Goal: Obtain resource: Download file/media

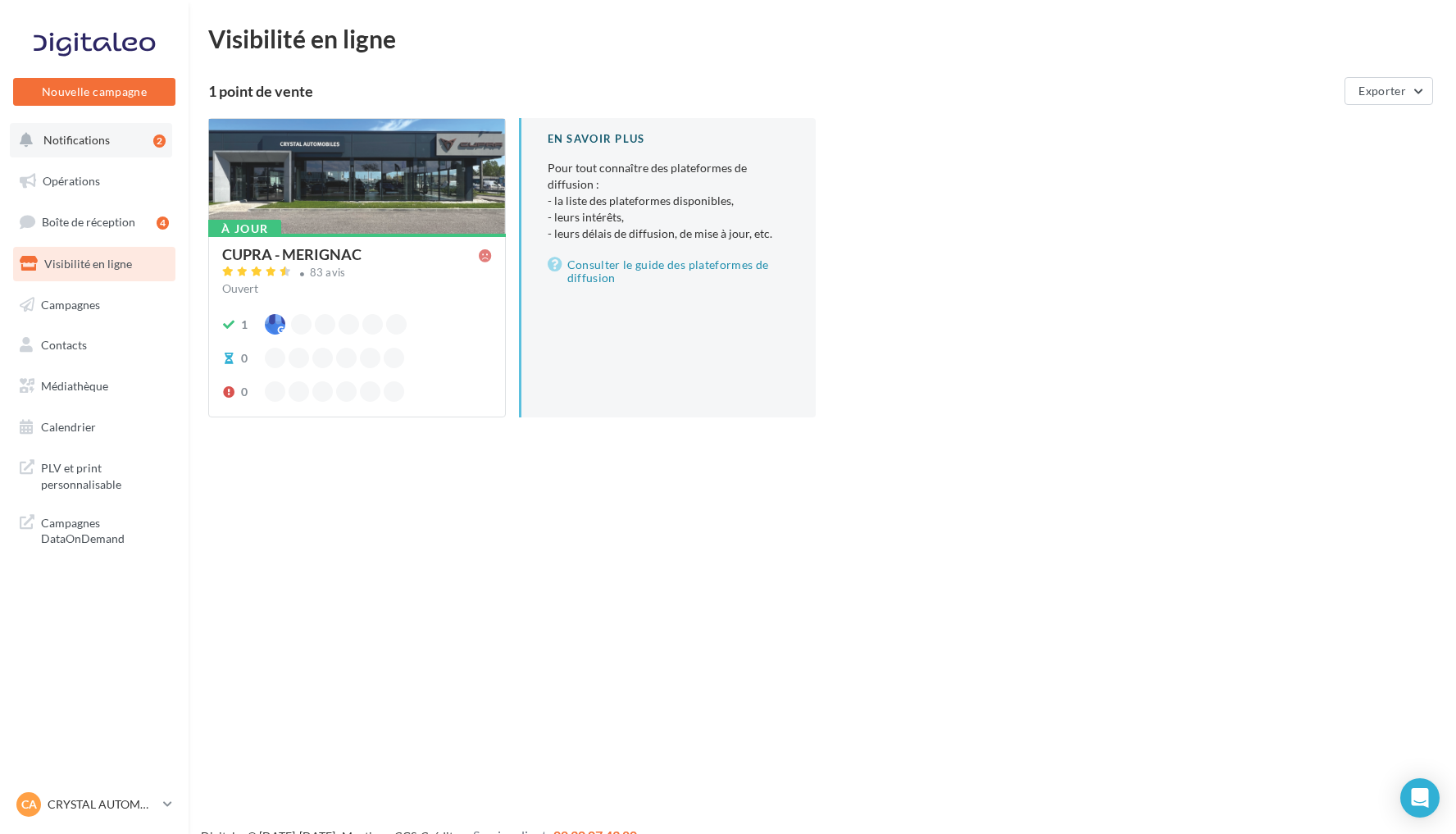
click at [119, 140] on button "Notifications 2" at bounding box center [91, 141] width 162 height 35
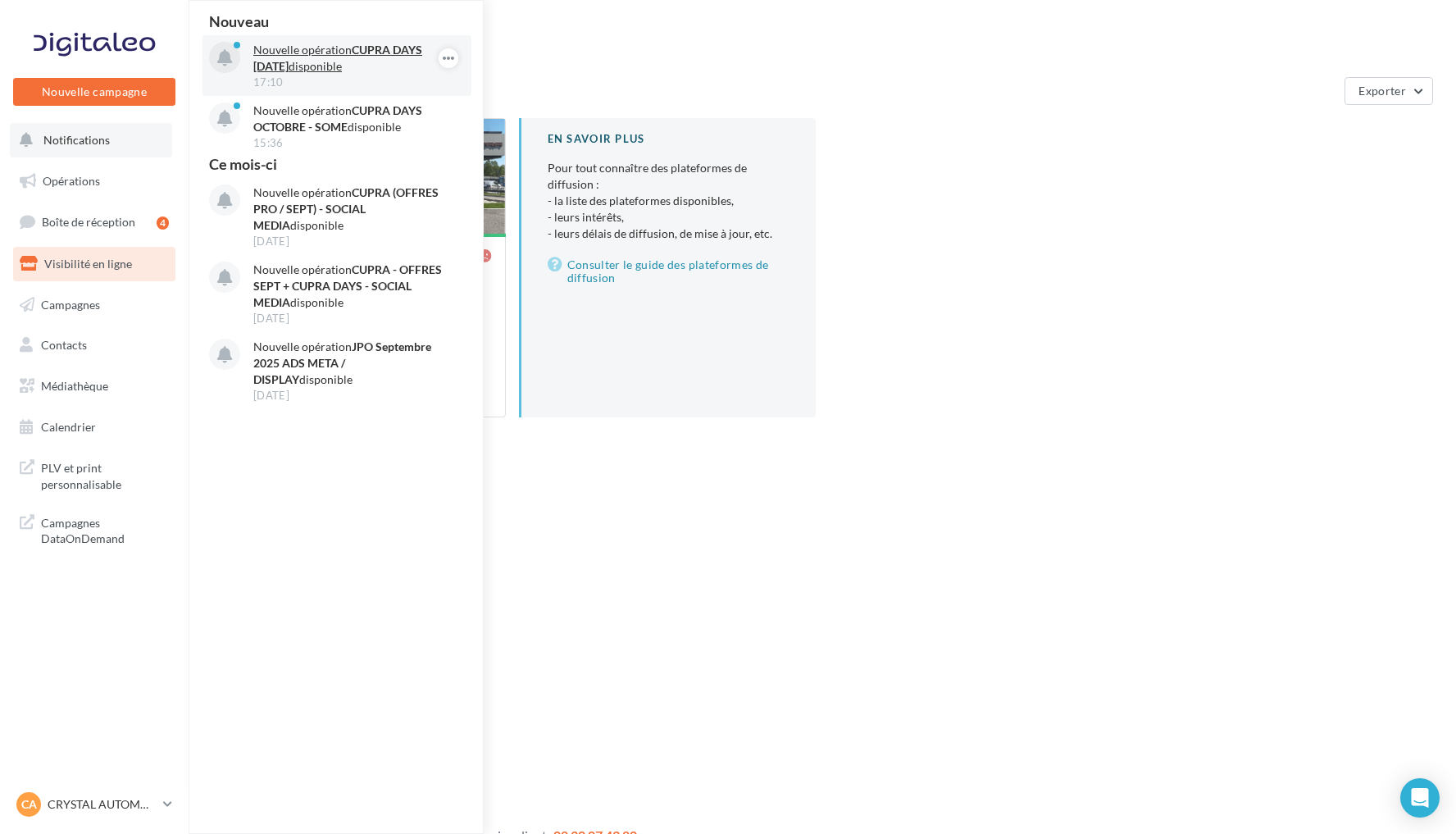
click at [336, 62] on p "Nouvelle opération CUPRA DAYS Octobre 2025 disponible" at bounding box center [348, 59] width 190 height 33
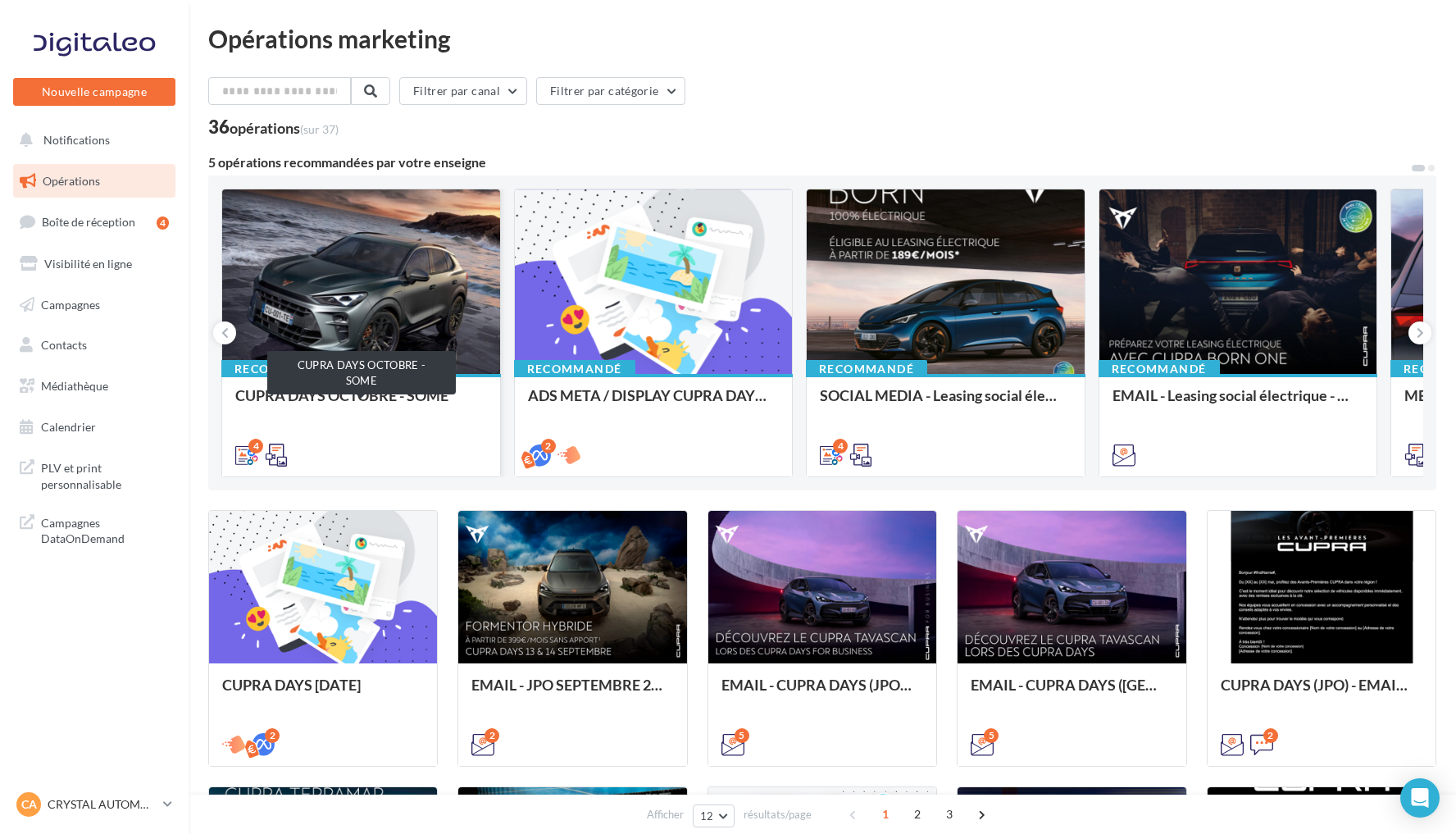
click at [393, 398] on div "CUPRA DAYS OCTOBRE - SOME" at bounding box center [361, 404] width 252 height 33
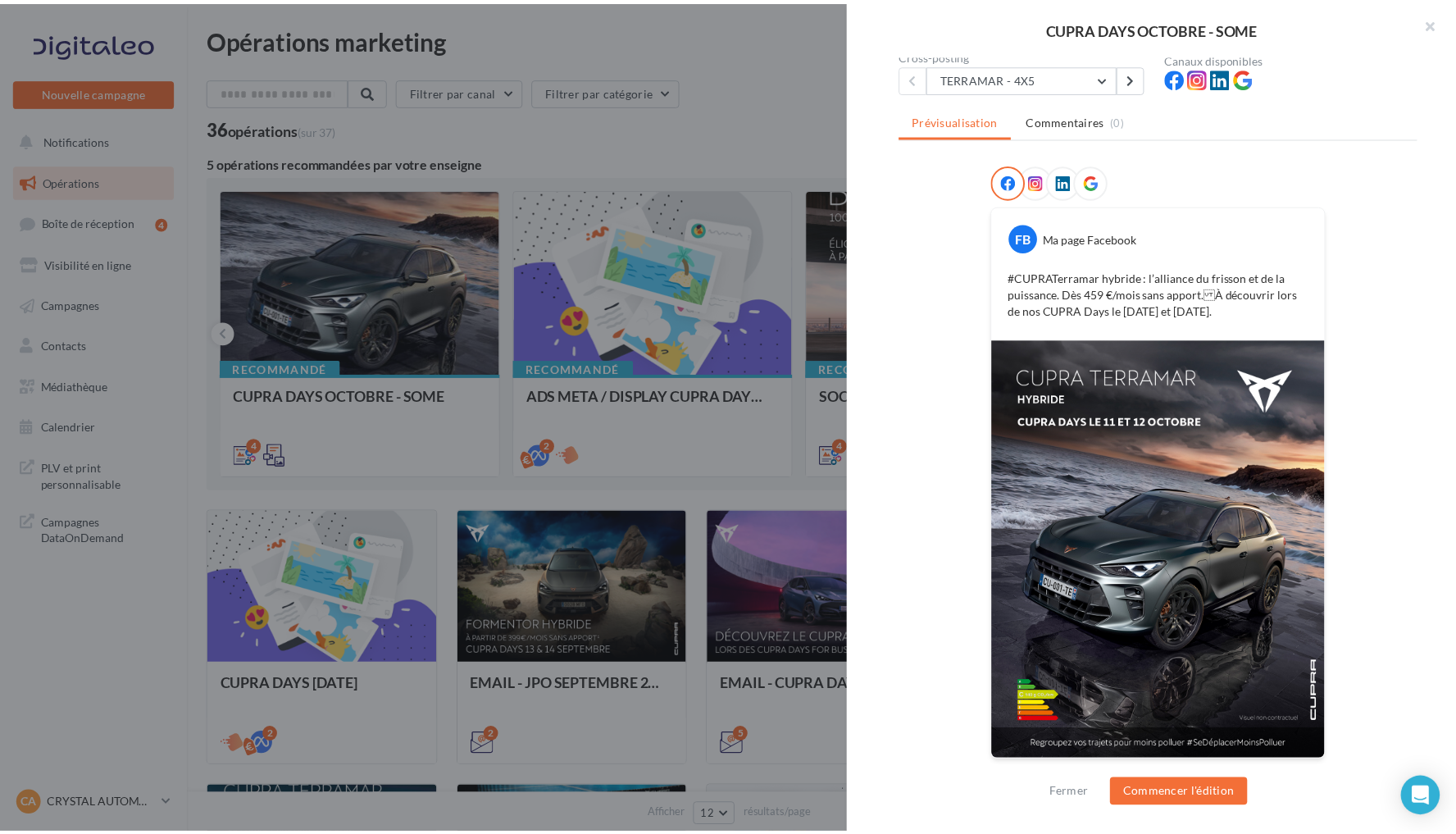
scroll to position [162, 0]
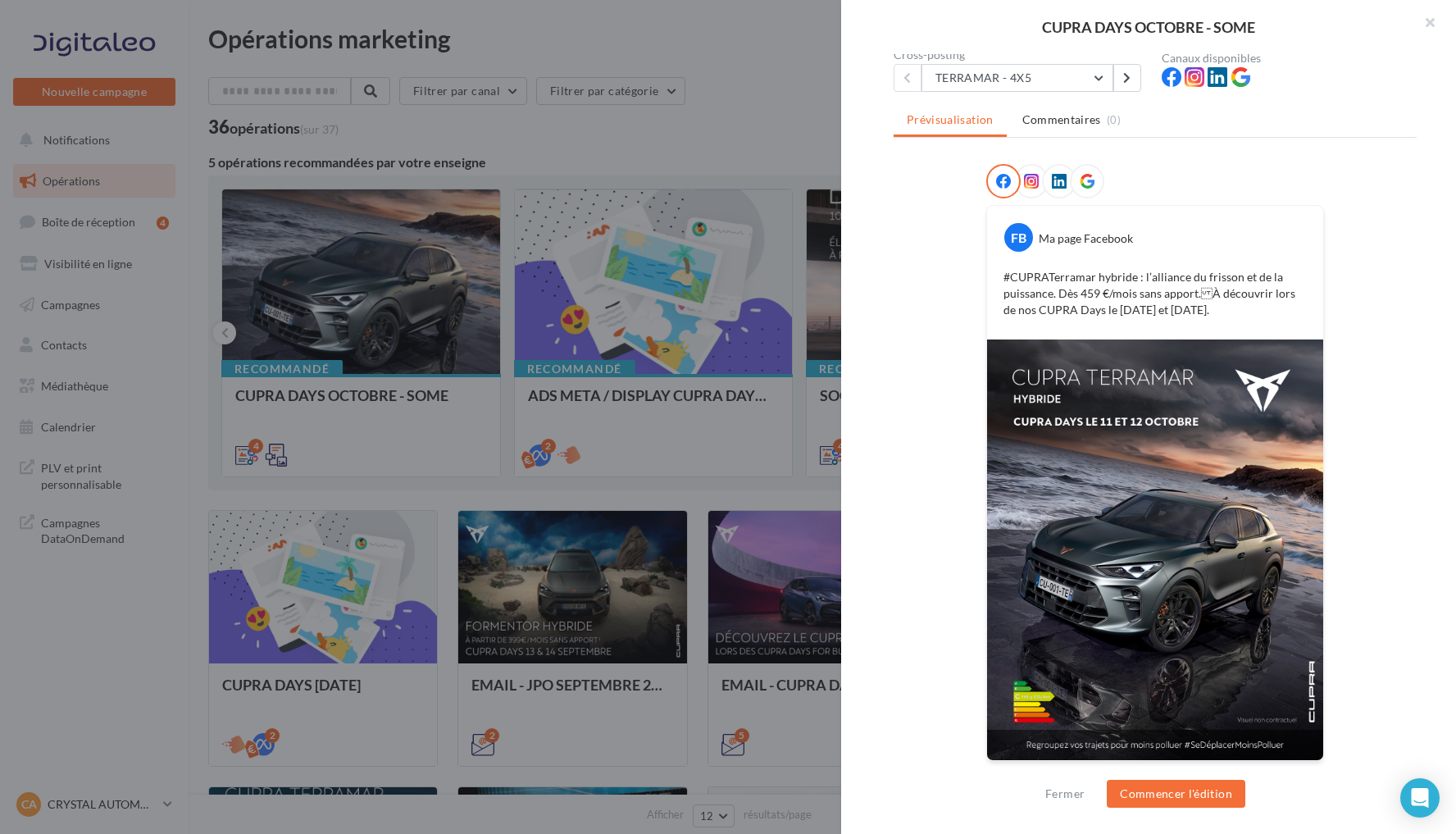
click at [637, 196] on div at bounding box center [728, 417] width 1456 height 834
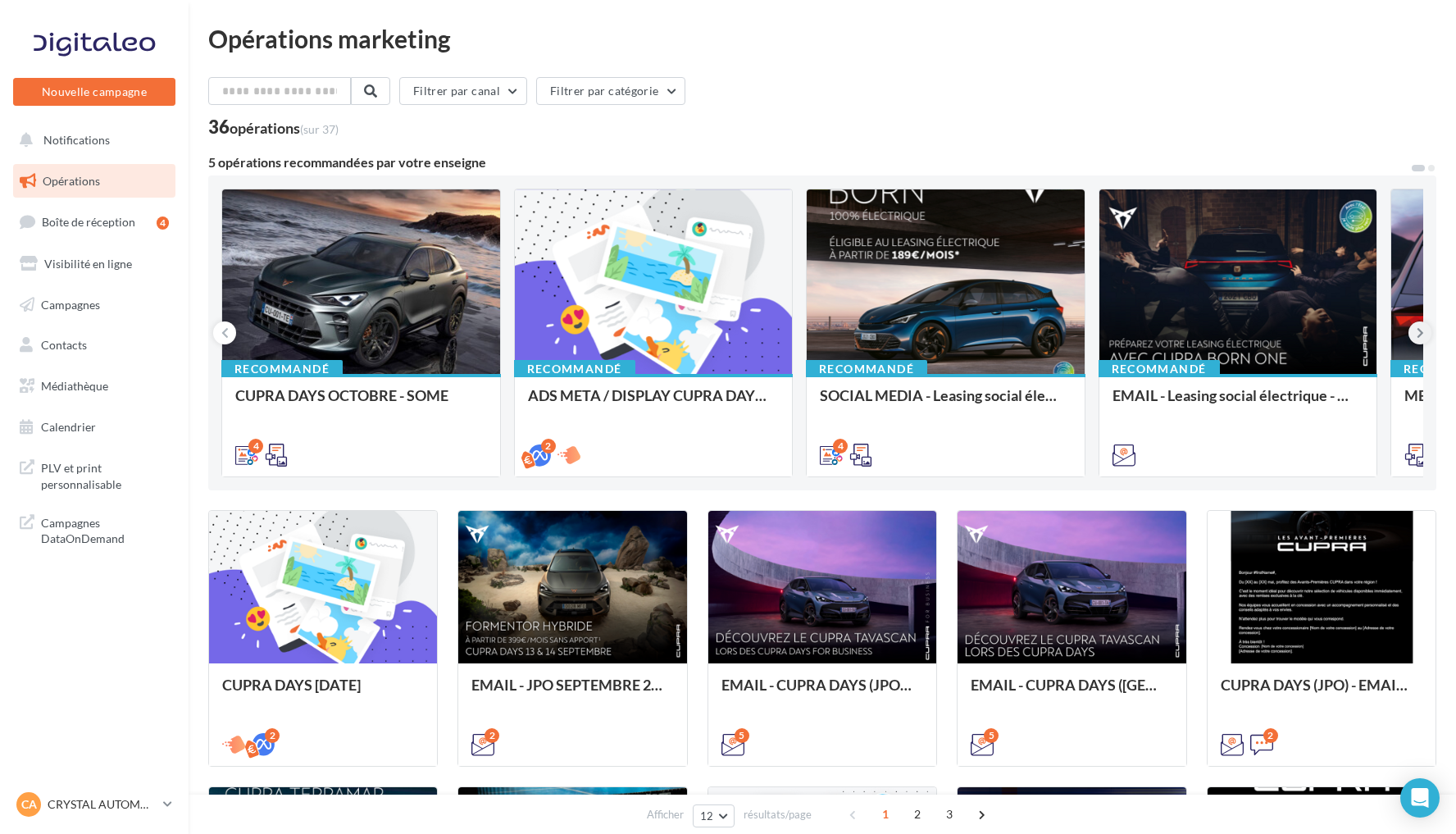
click at [1415, 335] on button at bounding box center [1420, 333] width 23 height 23
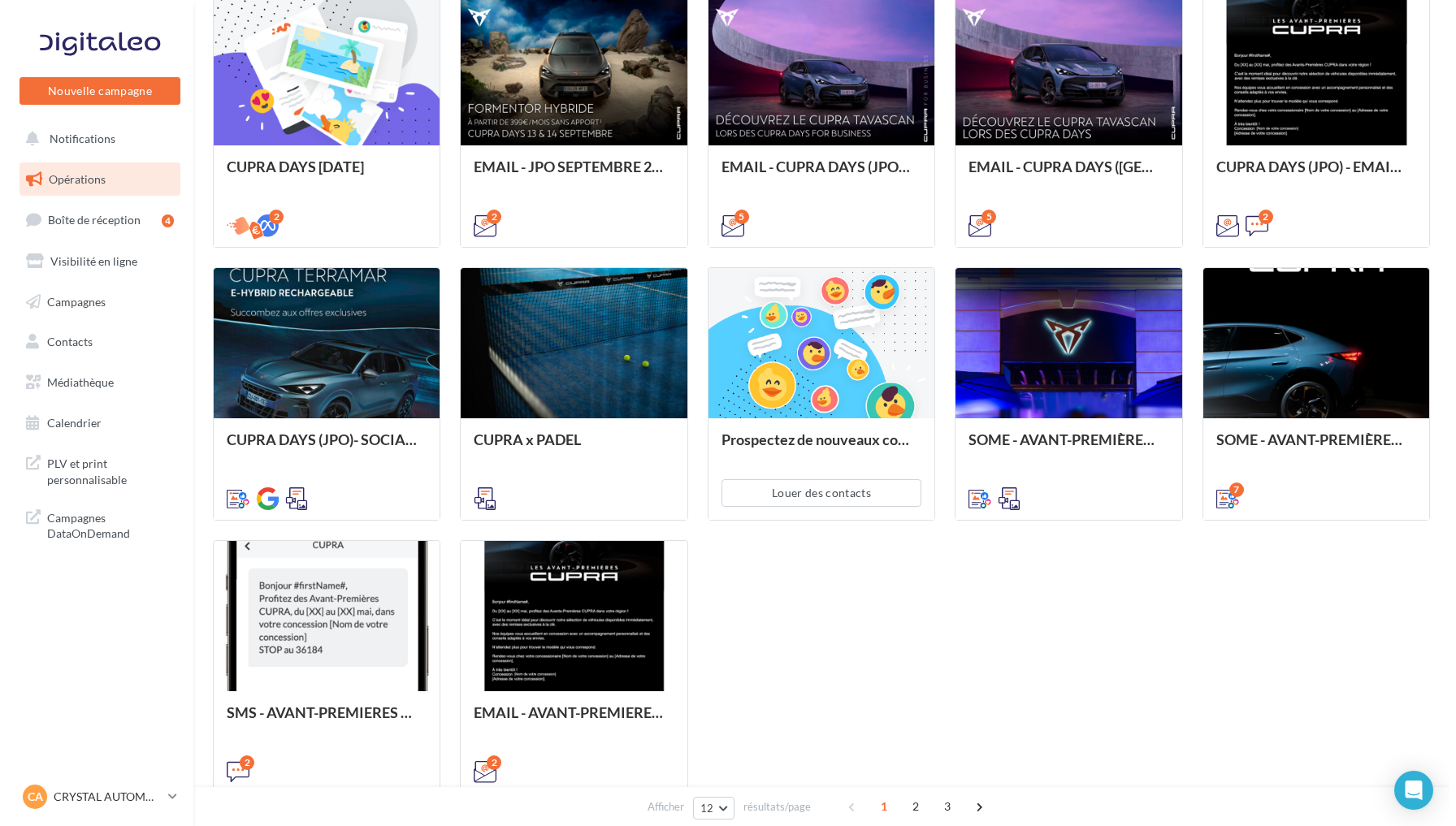
scroll to position [513, 0]
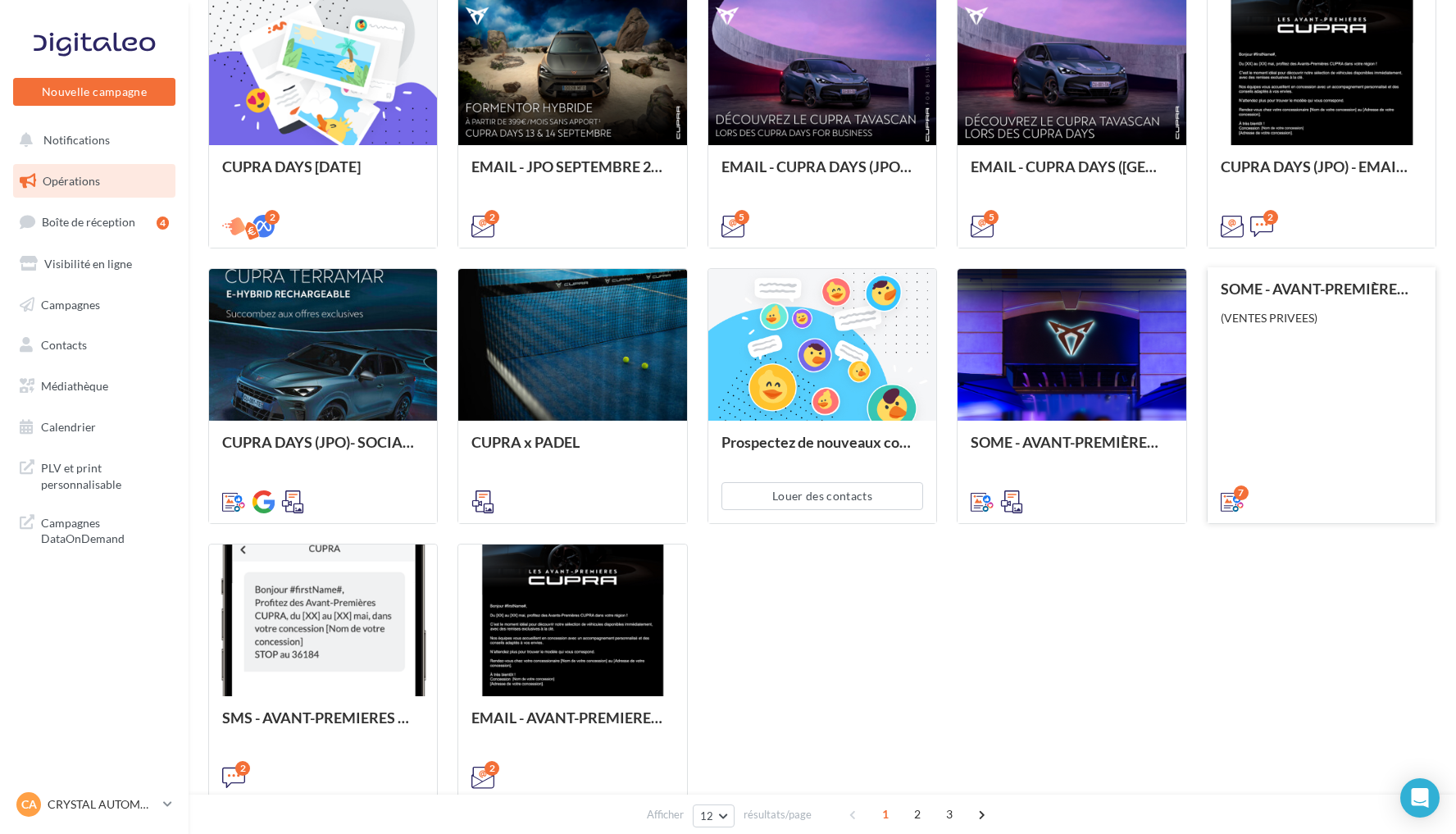
click at [1304, 426] on div "SOME - AVANT-PREMIÈRES CUPRA PART (VENTES PRIVEES) (VENTES PRIVEES)" at bounding box center [1322, 394] width 202 height 228
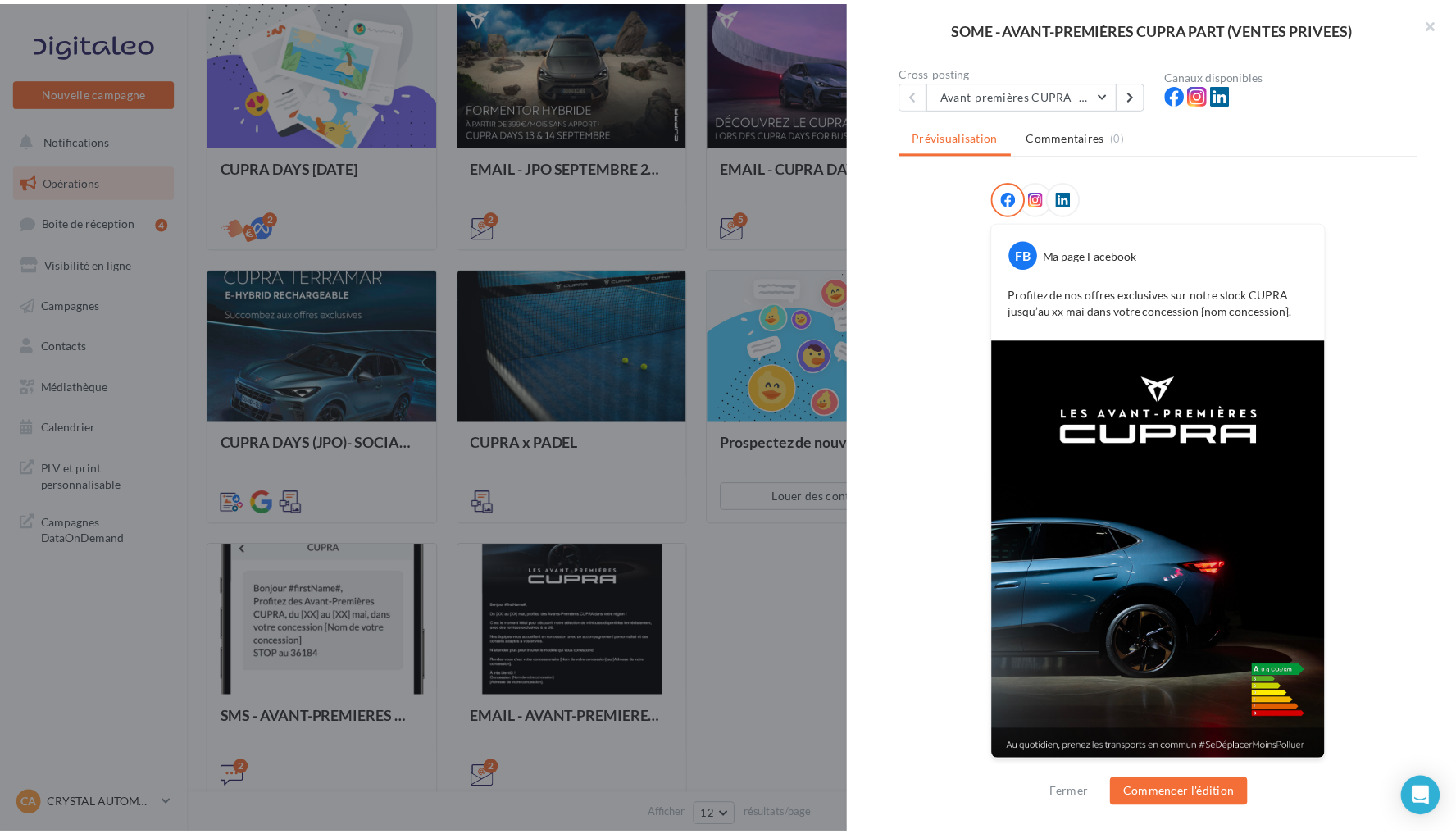
scroll to position [146, 0]
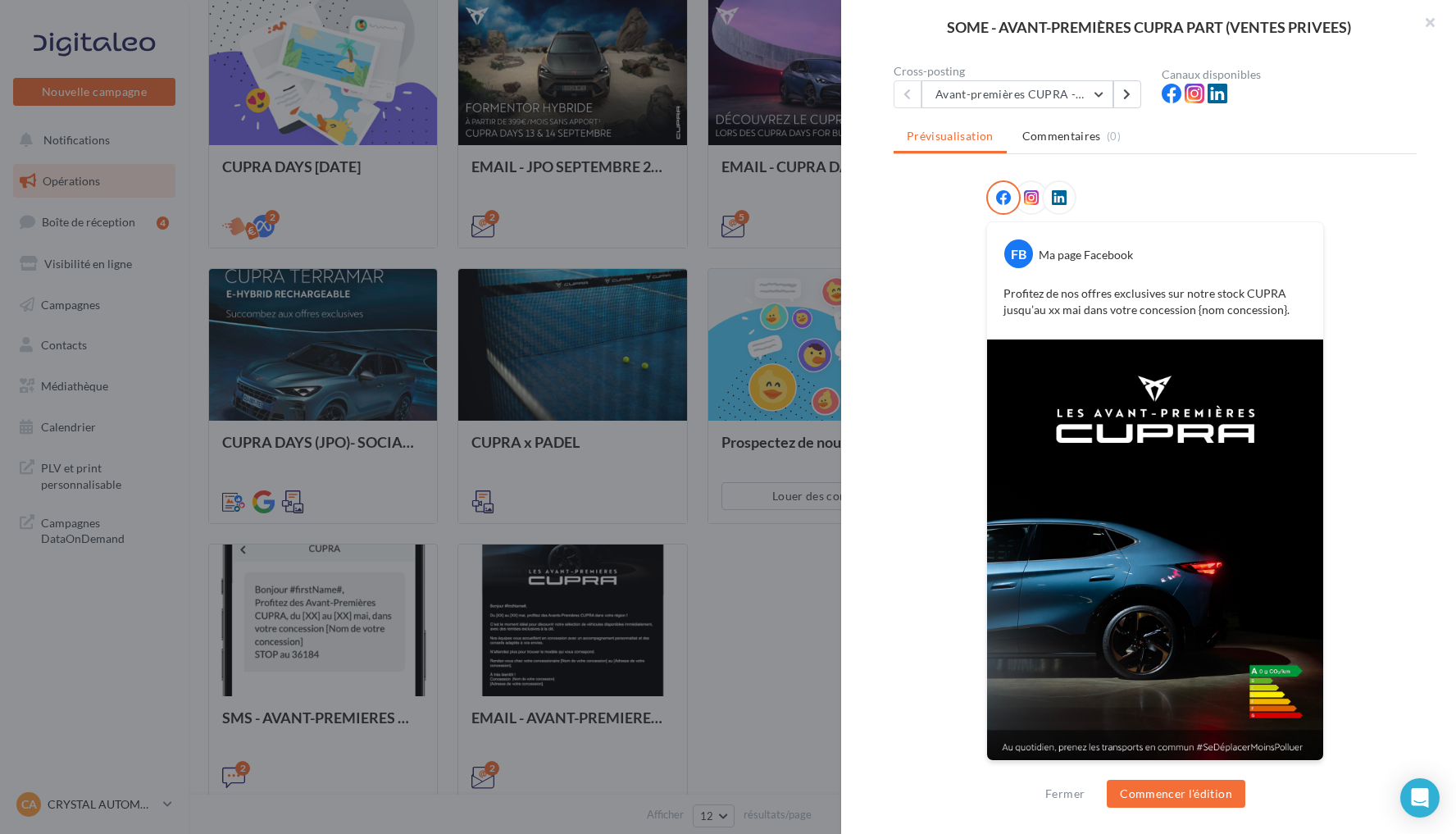
click at [784, 592] on div at bounding box center [728, 417] width 1456 height 834
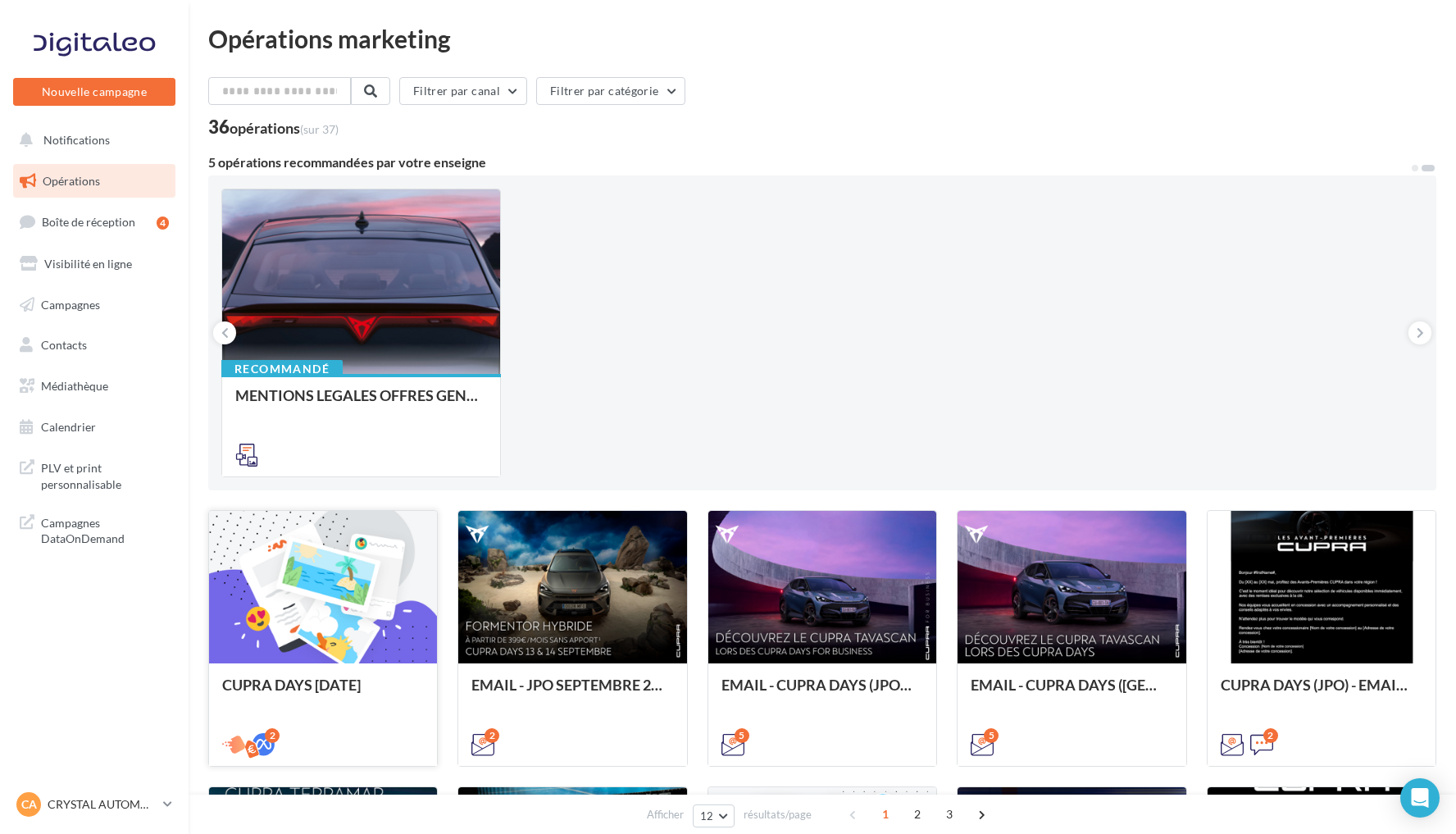
scroll to position [0, 0]
click at [93, 396] on link "Médiathèque" at bounding box center [94, 387] width 169 height 35
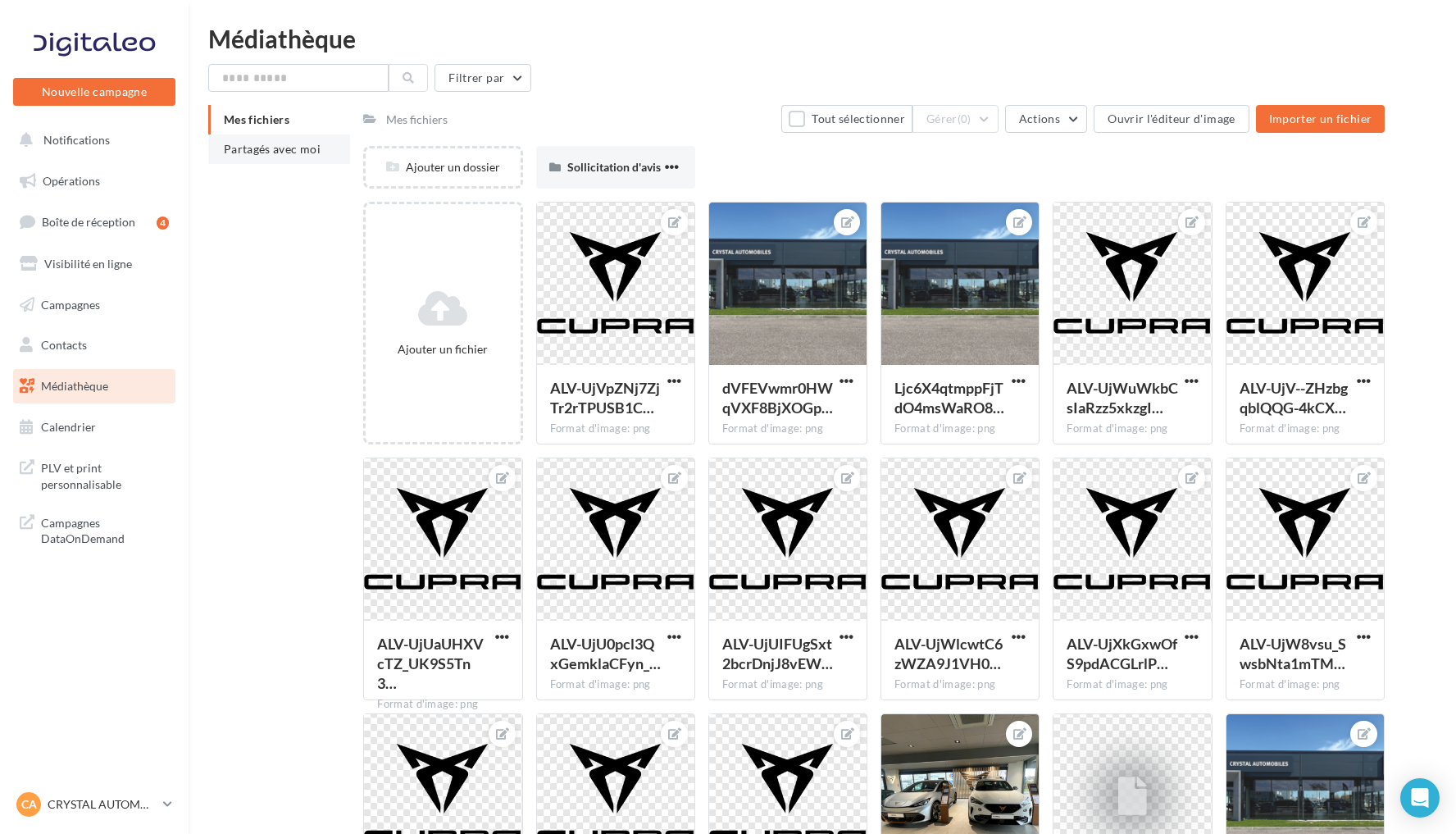
click at [283, 151] on span "Partagés avec moi" at bounding box center [271, 148] width 97 height 14
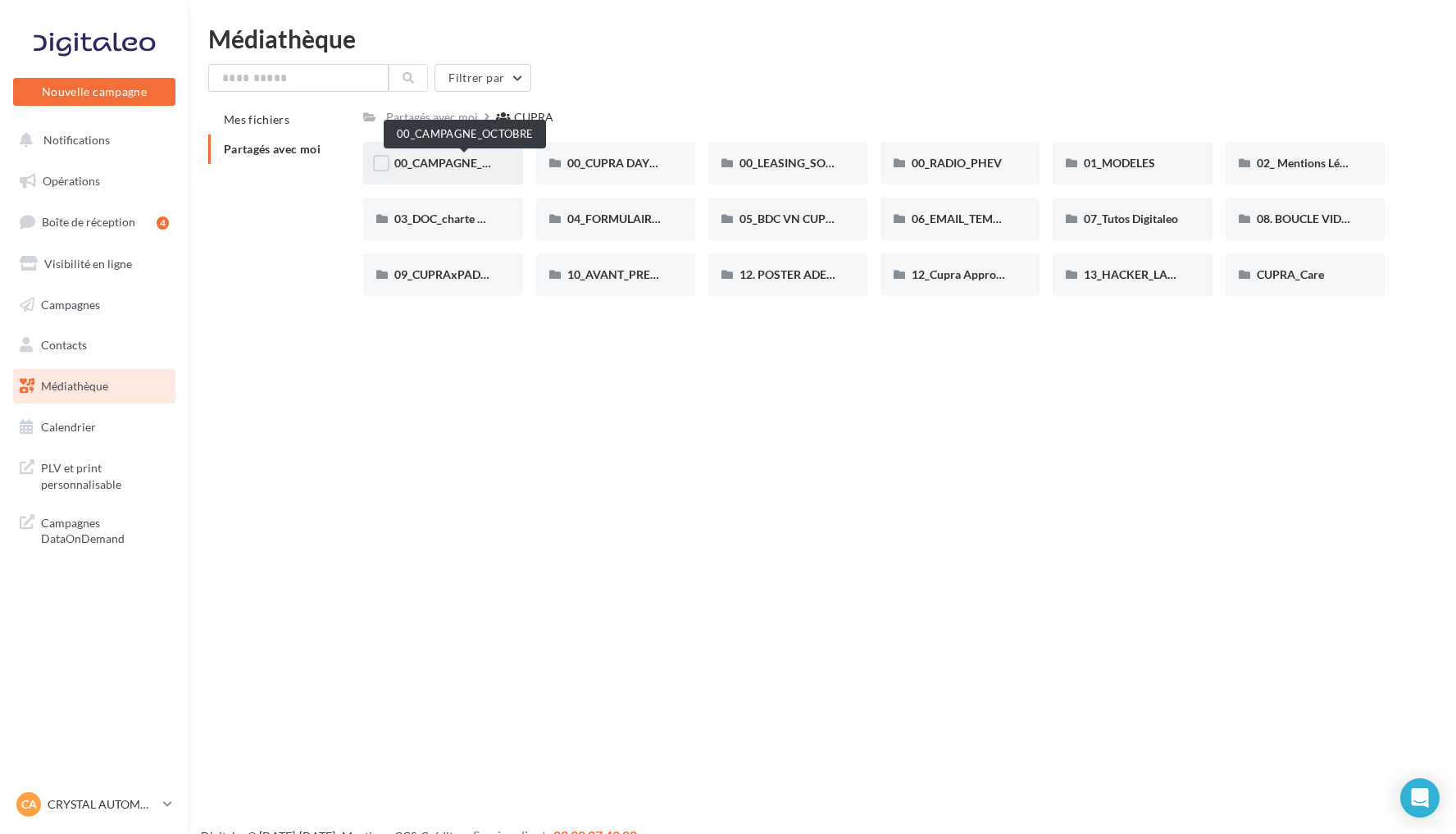
click at [462, 164] on span "00_CAMPAGNE_OCTOBRE" at bounding box center [464, 162] width 140 height 14
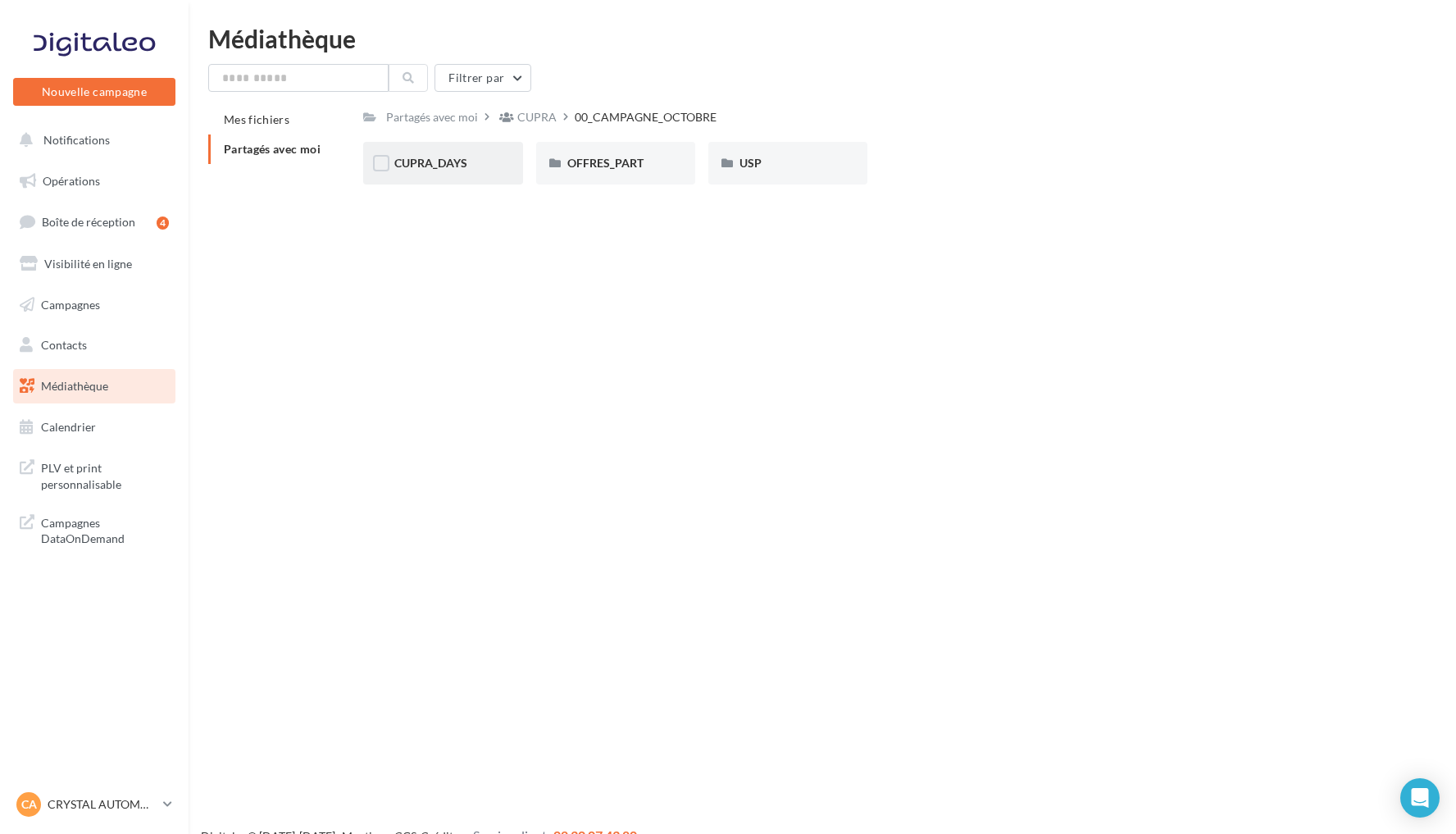
click at [456, 155] on div "CUPRA_DAYS" at bounding box center [442, 163] width 97 height 17
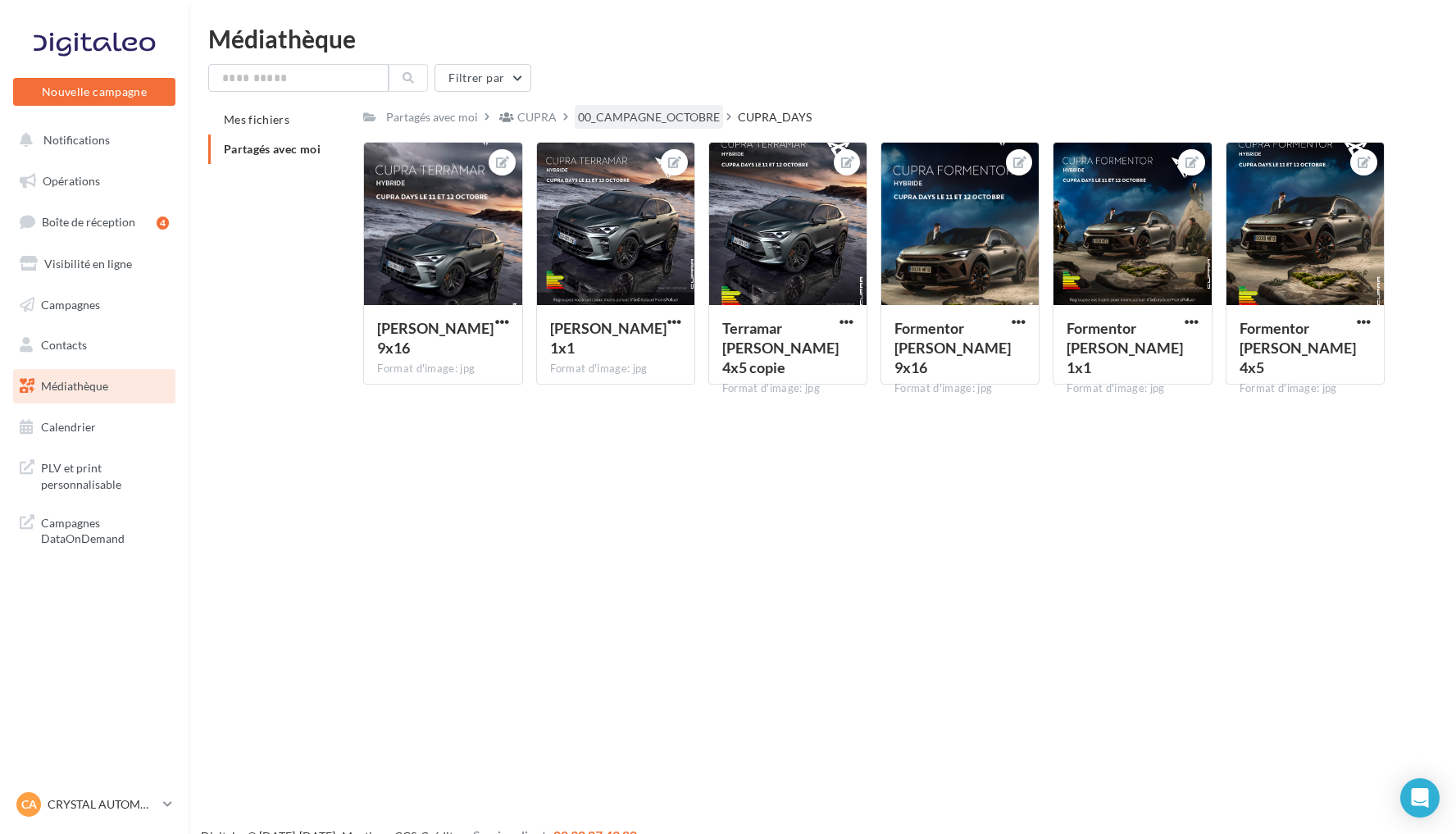
click at [634, 113] on div "00_CAMPAGNE_OCTOBRE" at bounding box center [648, 118] width 142 height 17
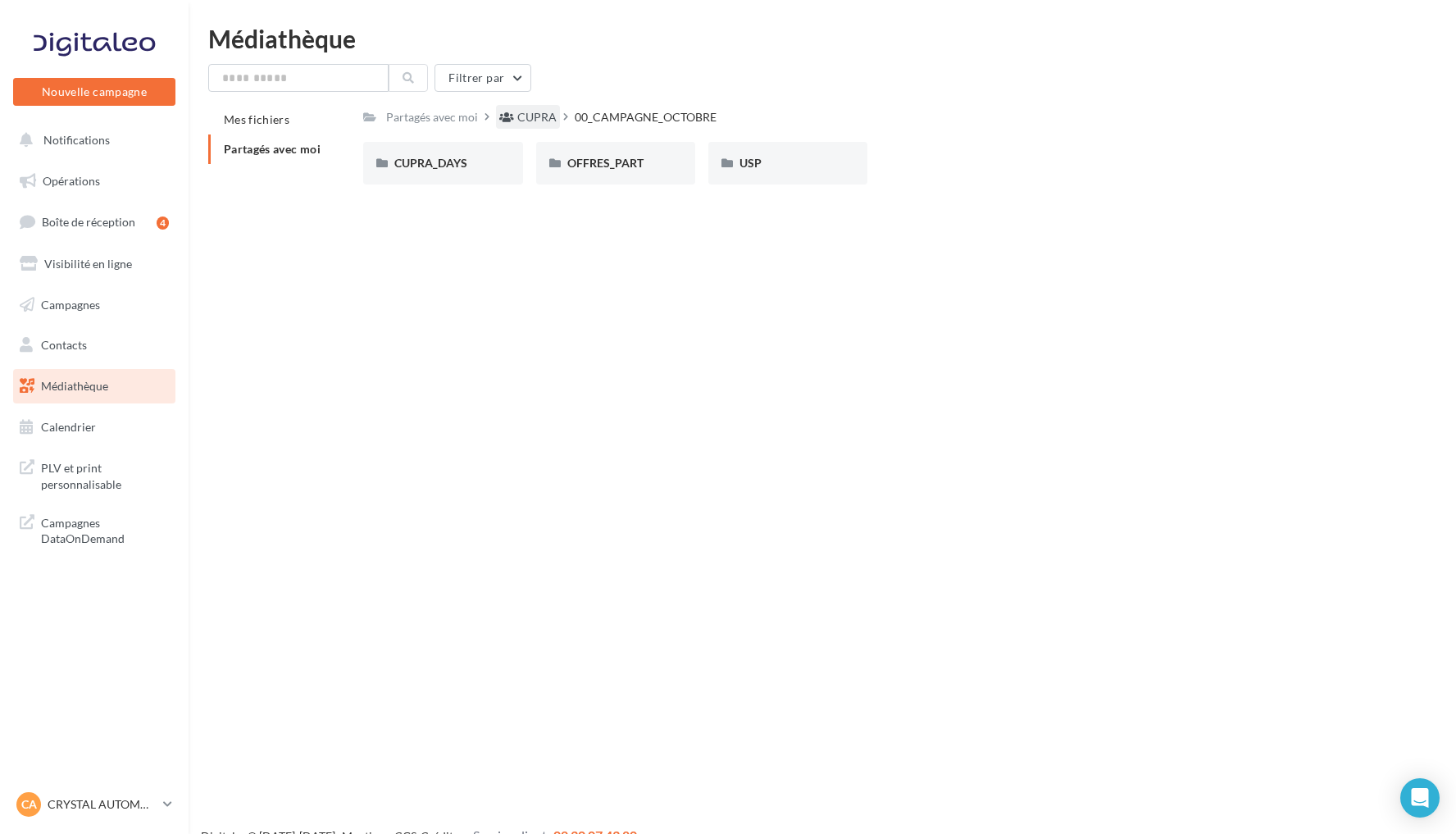
click at [544, 113] on div "CUPRA" at bounding box center [537, 118] width 40 height 17
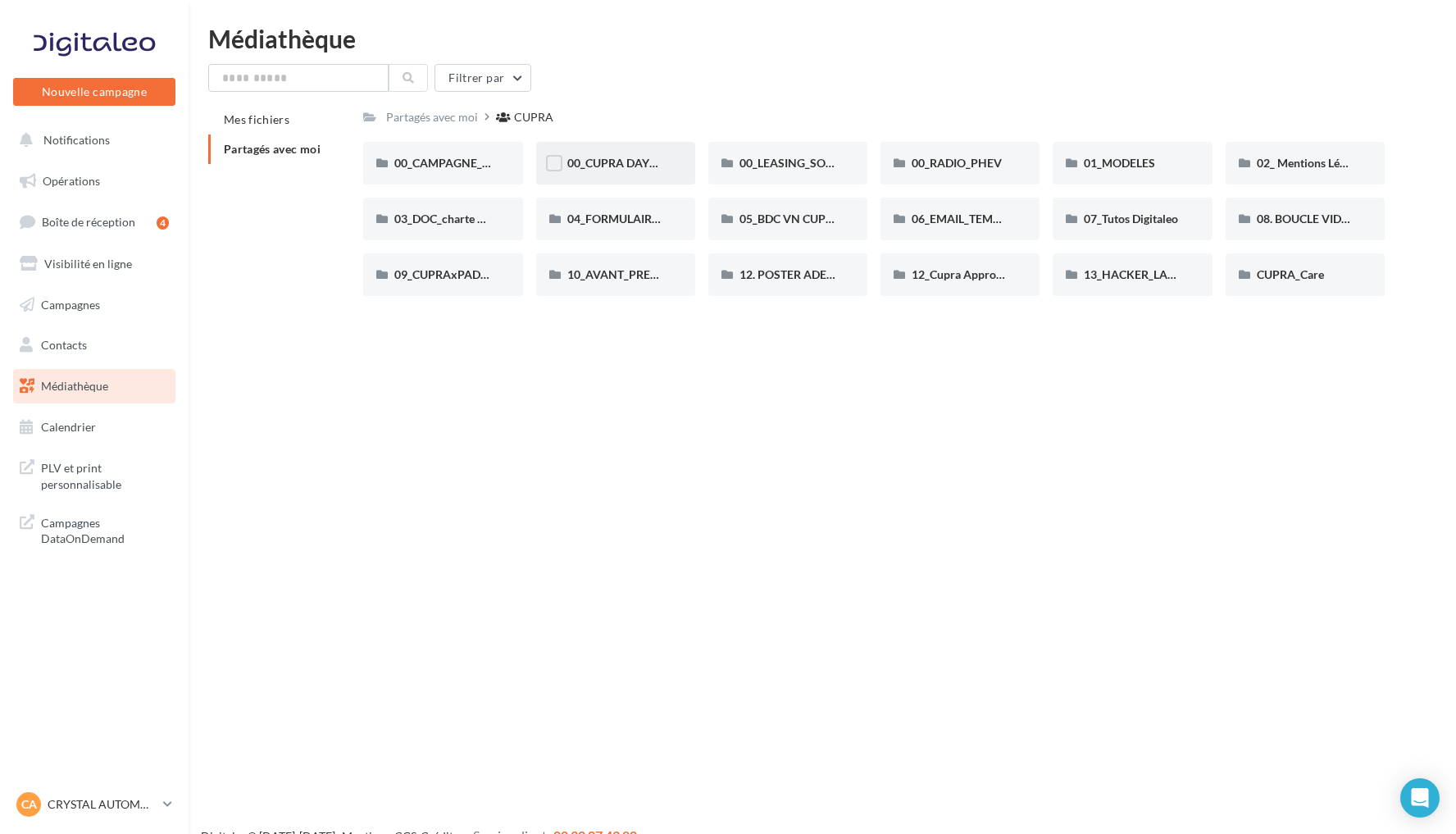
click at [610, 174] on div "00_CUPRA DAYS (JPO)" at bounding box center [616, 163] width 159 height 43
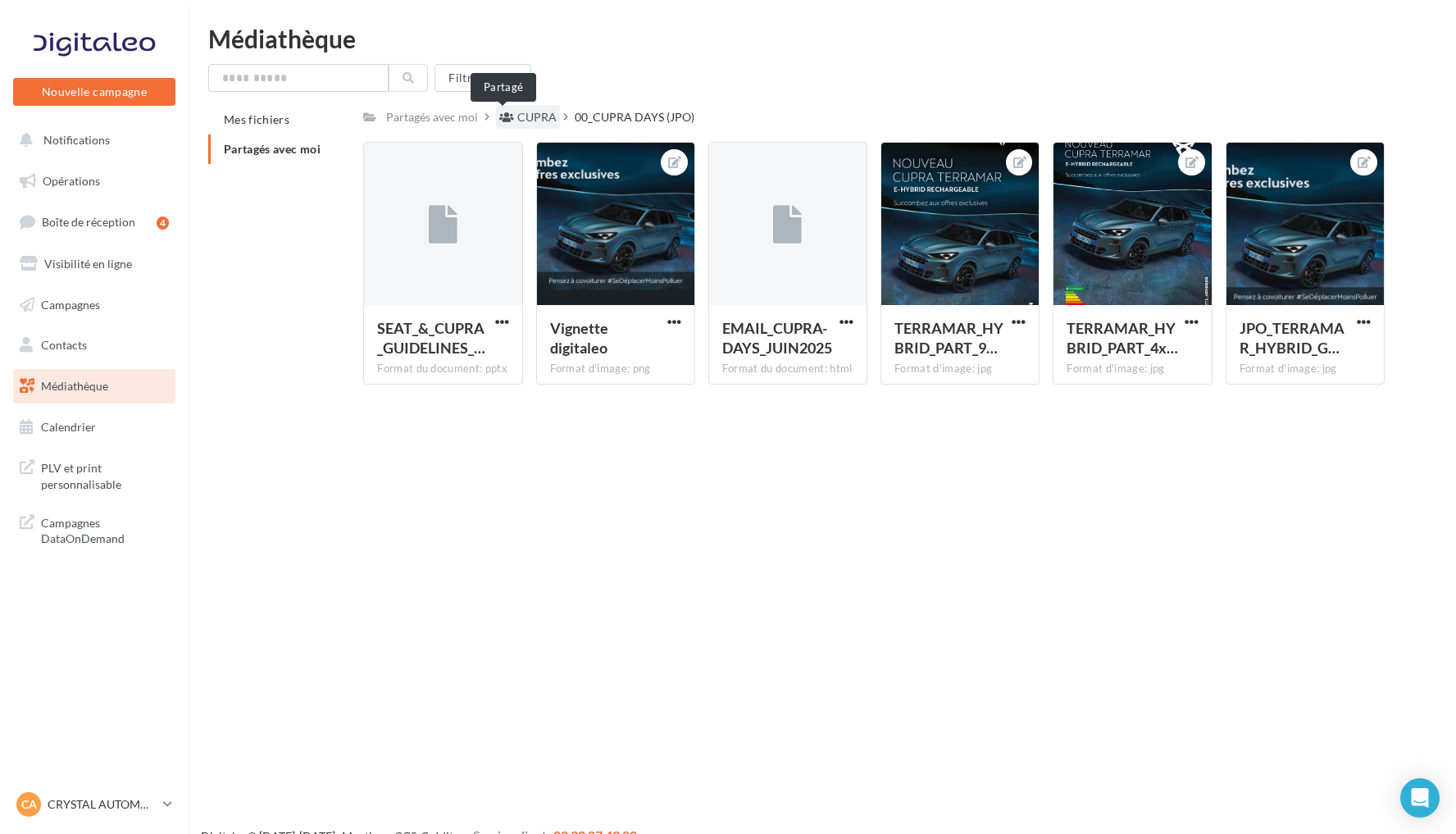
click at [509, 118] on icon at bounding box center [507, 118] width 15 height 12
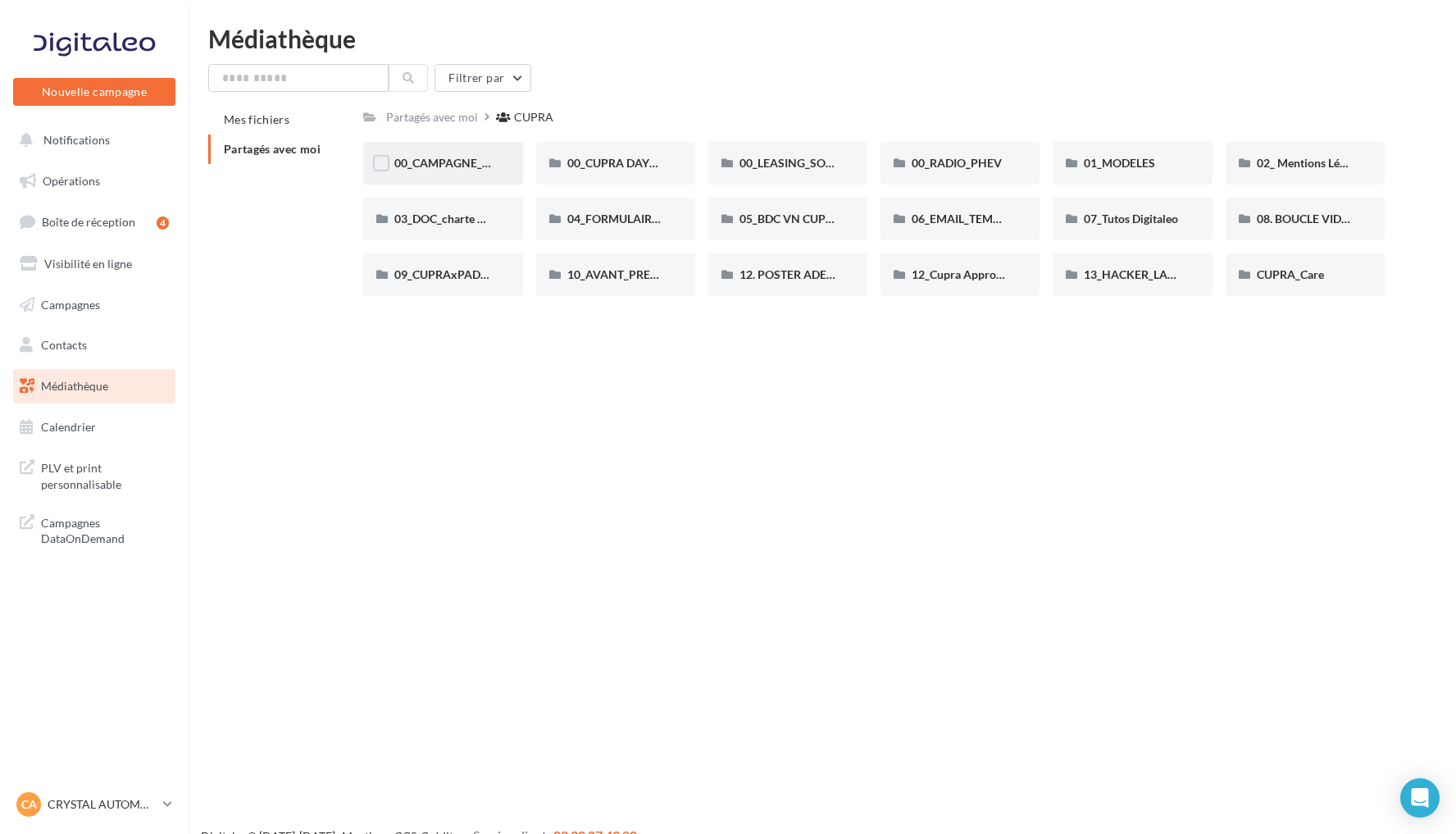
click at [437, 172] on div "00_CAMPAGNE_OCTOBRE" at bounding box center [443, 163] width 159 height 43
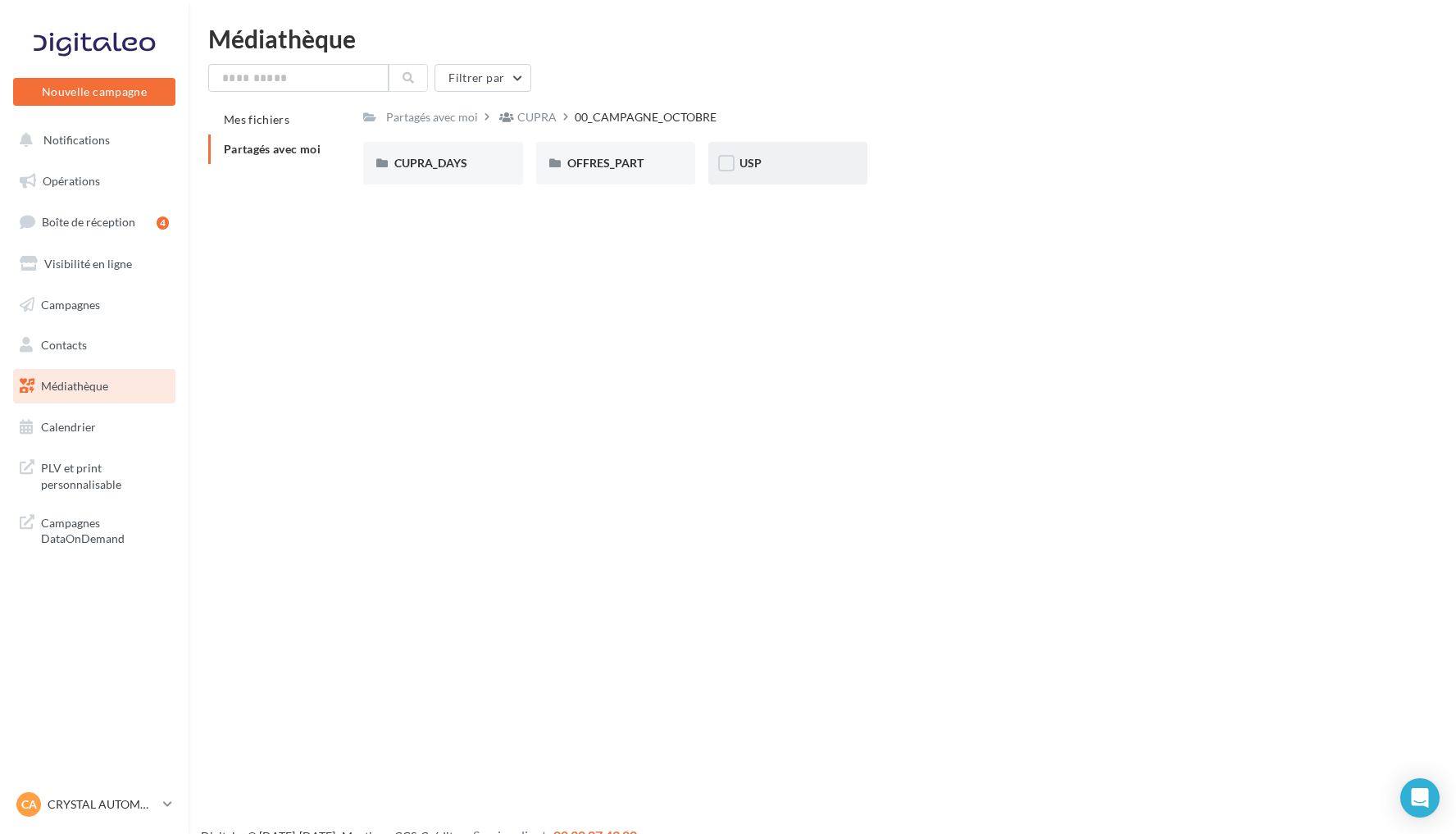
click at [767, 174] on div "USP" at bounding box center [788, 163] width 159 height 43
click at [637, 162] on div "TERRAMAR" at bounding box center [615, 163] width 97 height 17
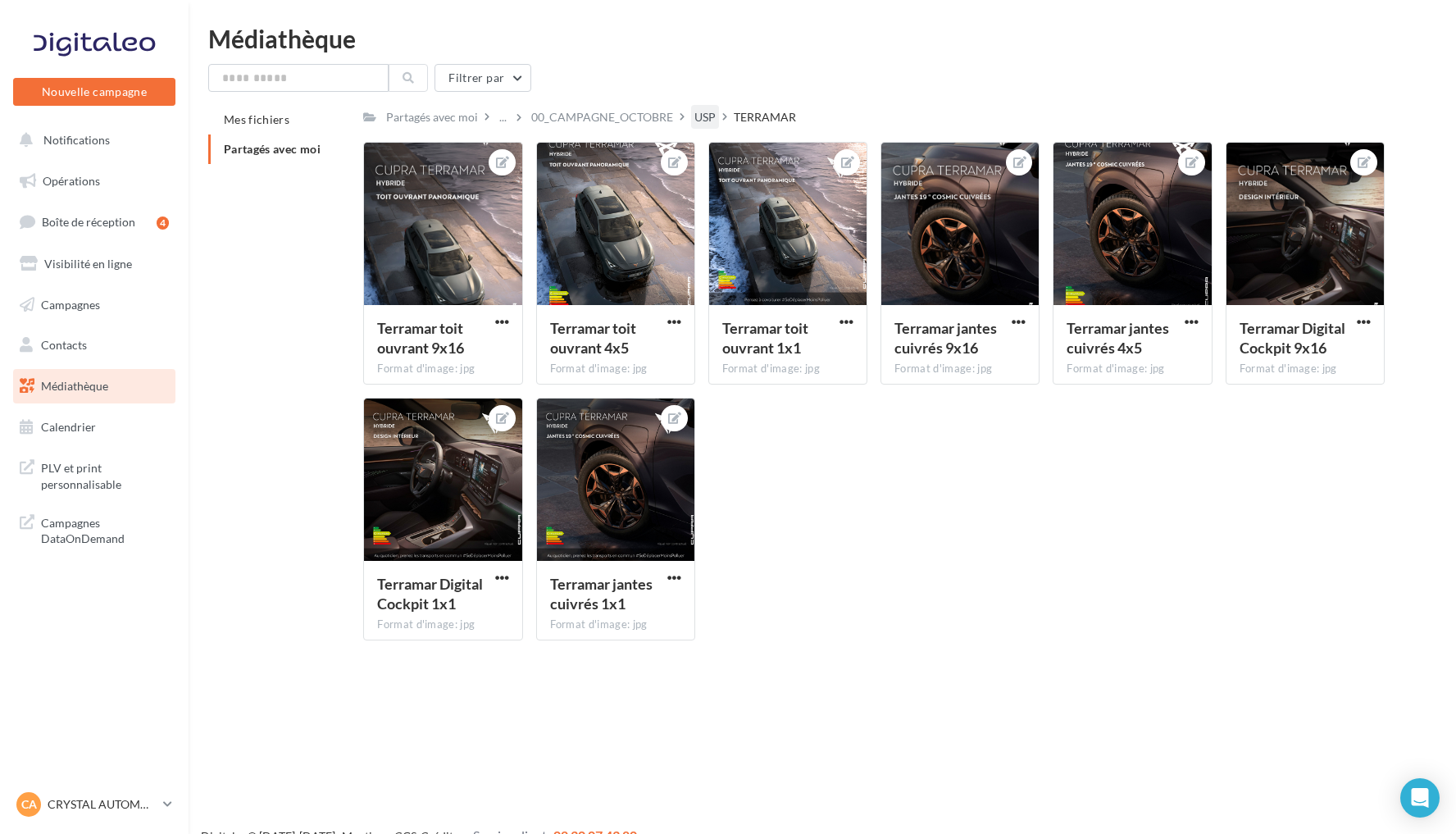
click at [703, 119] on div "USP" at bounding box center [705, 118] width 22 height 17
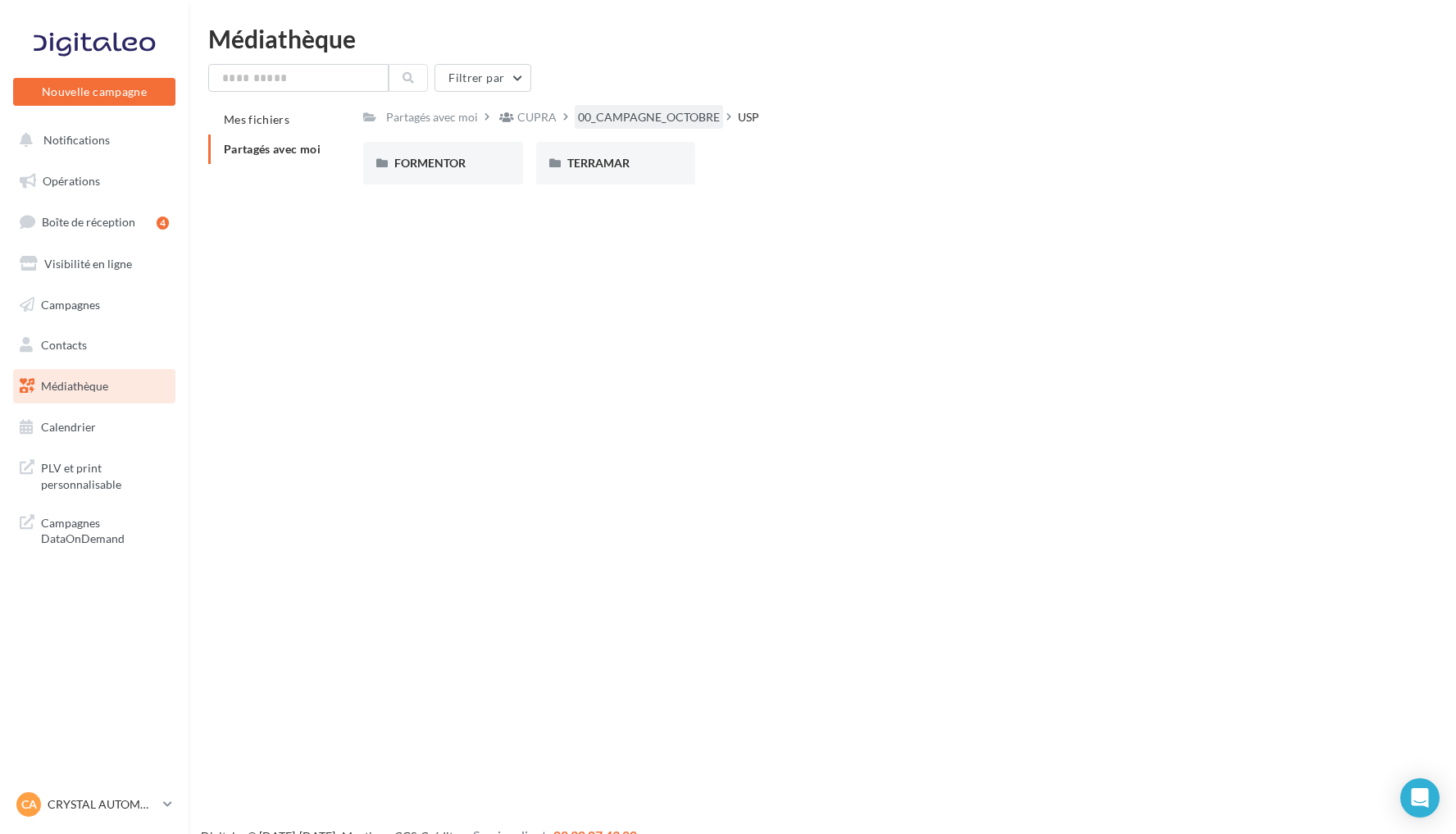
click at [673, 119] on div "00_CAMPAGNE_OCTOBRE" at bounding box center [648, 118] width 142 height 17
click at [486, 160] on div "CUPRA_DAYS" at bounding box center [442, 163] width 97 height 17
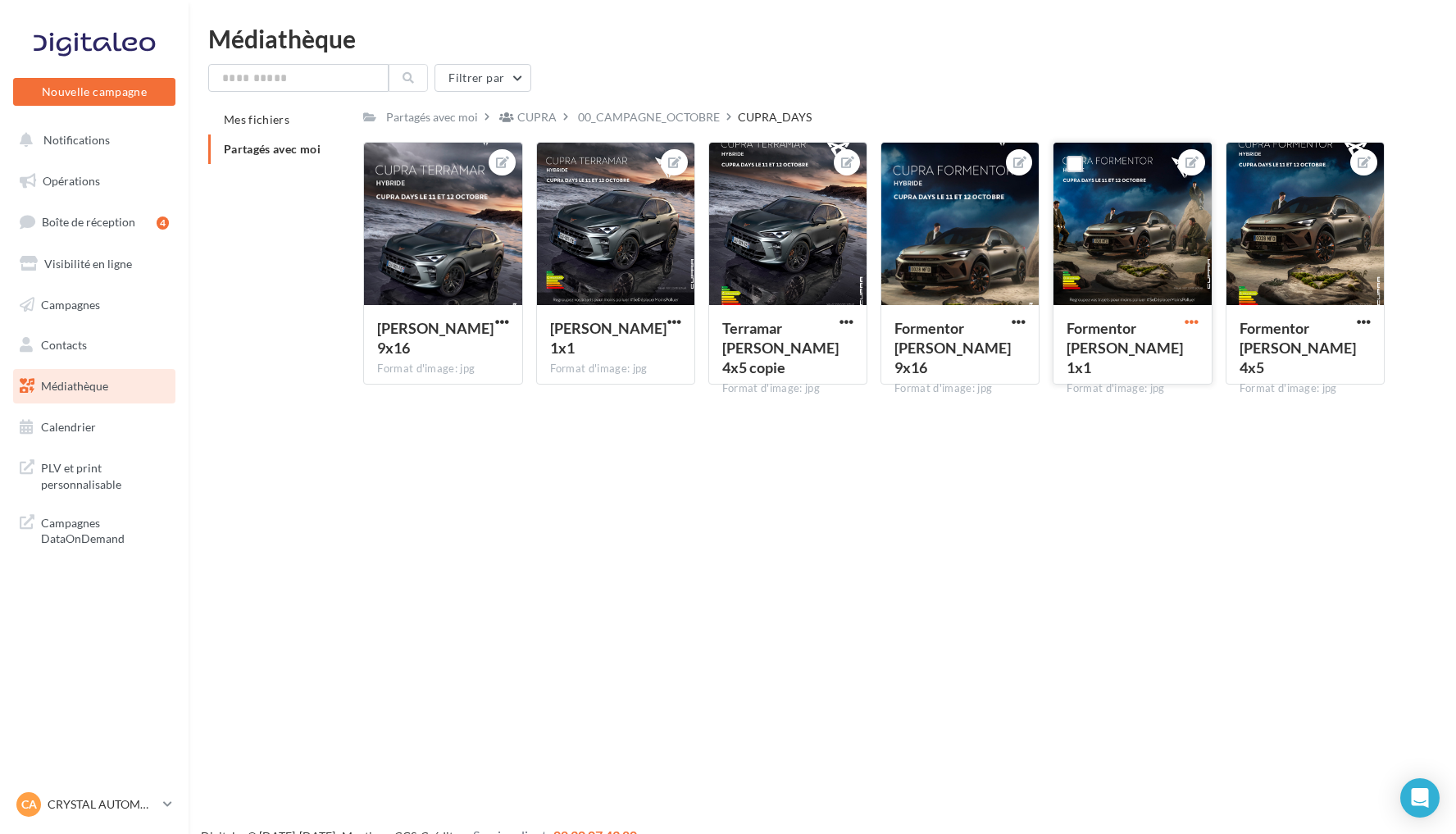
click at [1190, 326] on span "button" at bounding box center [1191, 321] width 14 height 14
click at [1131, 399] on button "Télécharger" at bounding box center [1115, 398] width 173 height 43
click at [78, 817] on link "CA CRYSTAL AUTOMOBILES cupra_merignac" at bounding box center [94, 805] width 162 height 31
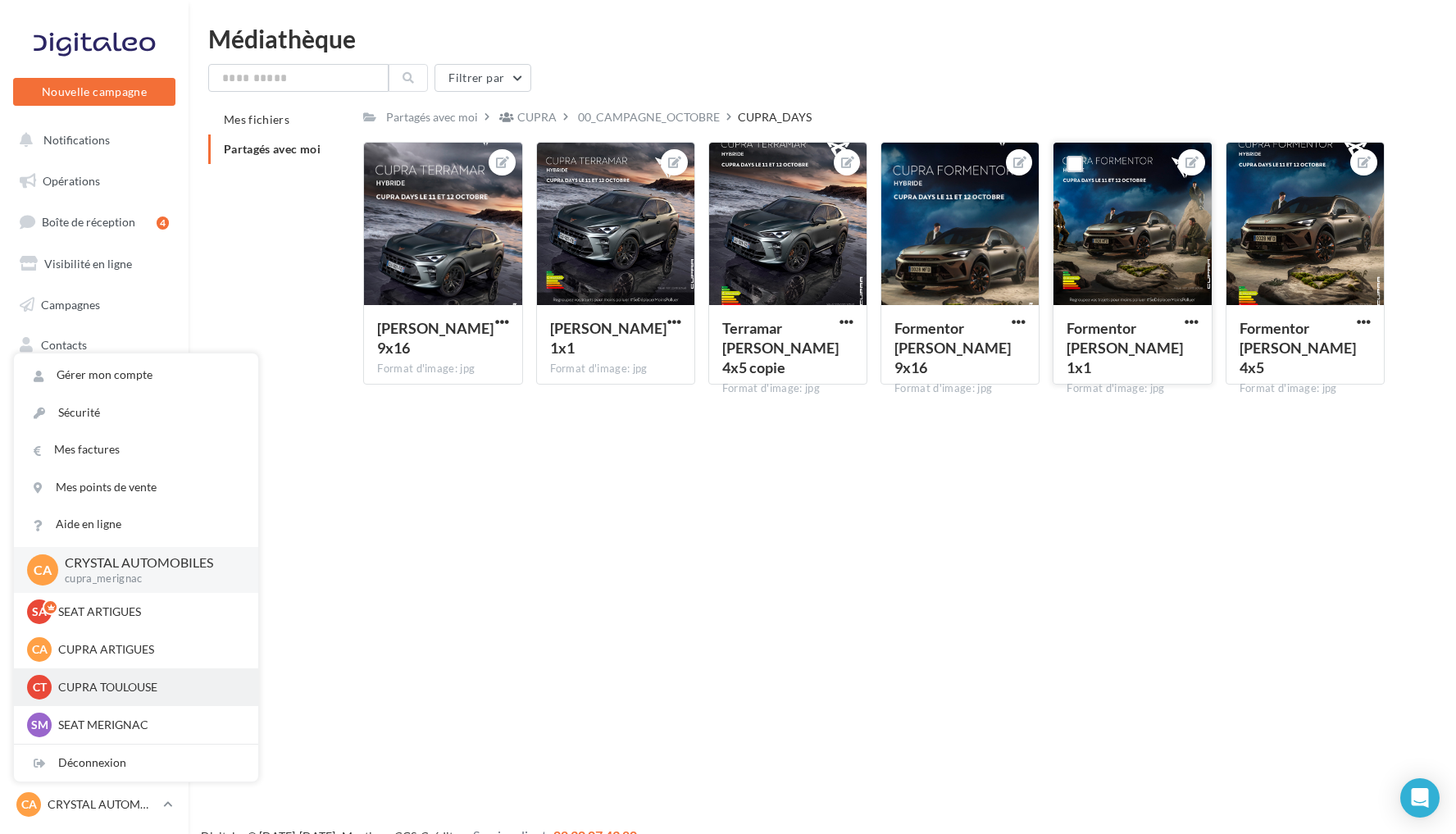
scroll to position [88, 0]
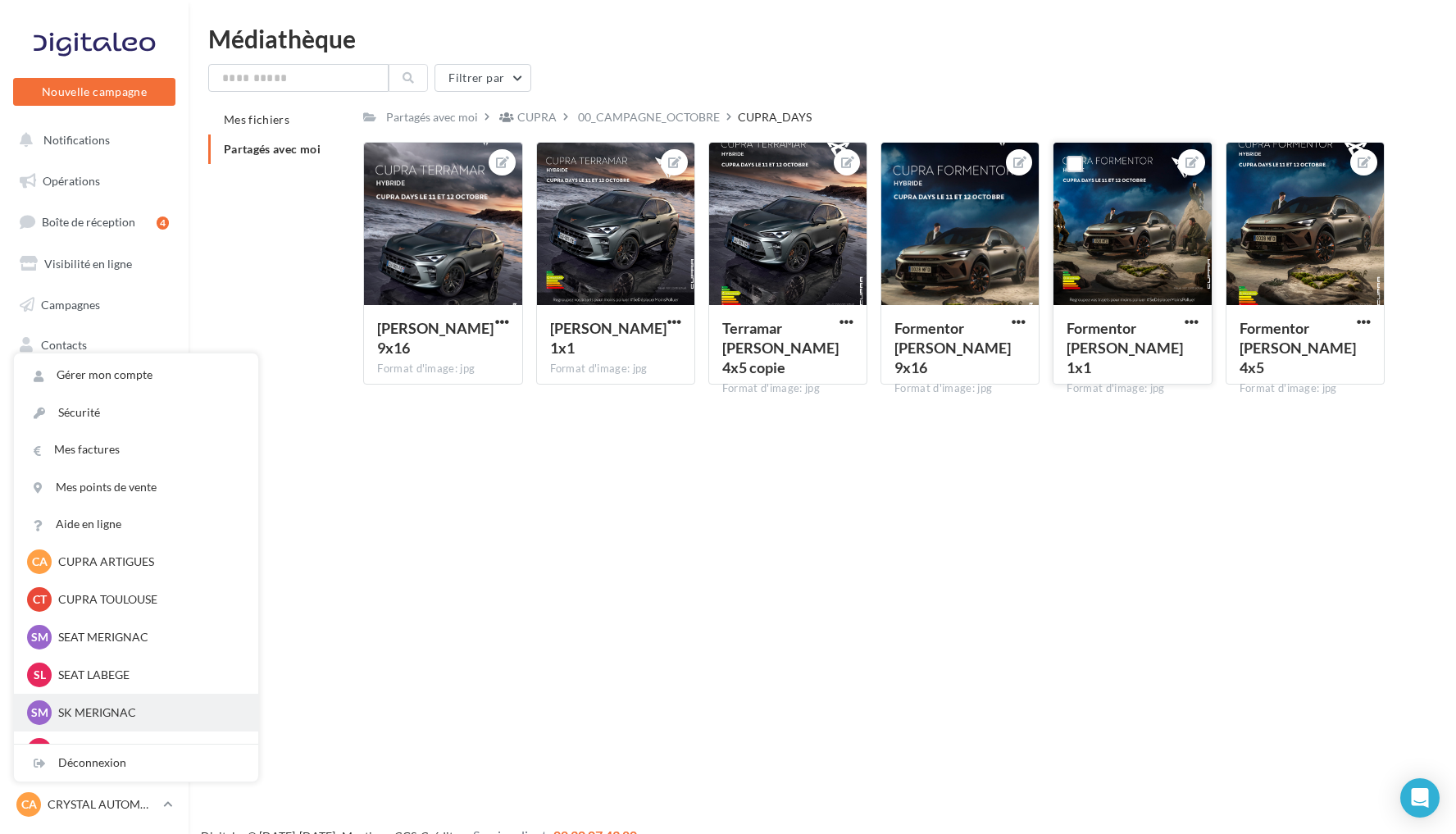
click at [123, 705] on p "SK MERIGNAC" at bounding box center [148, 713] width 180 height 17
